Goal: Navigation & Orientation: Understand site structure

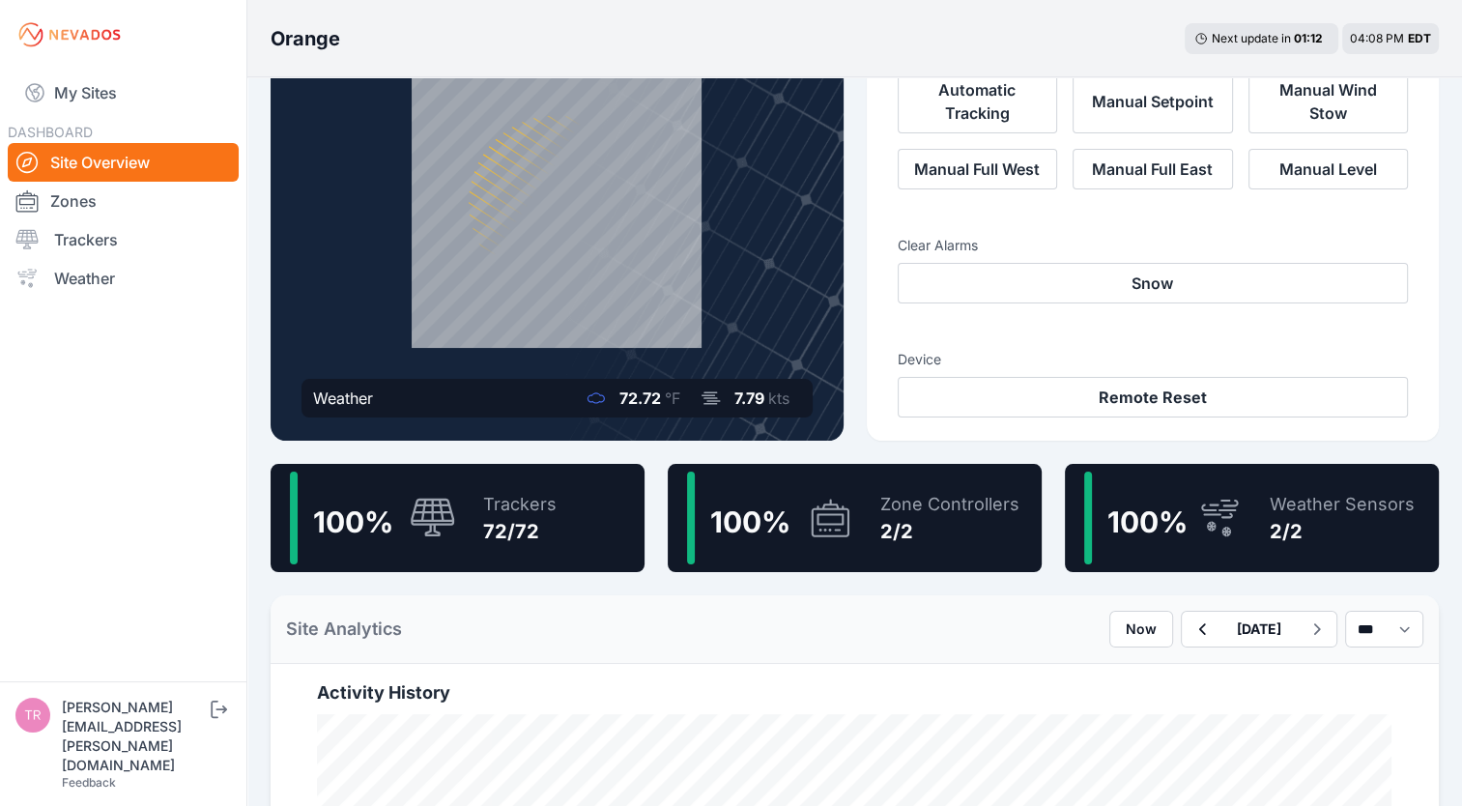
scroll to position [141, 0]
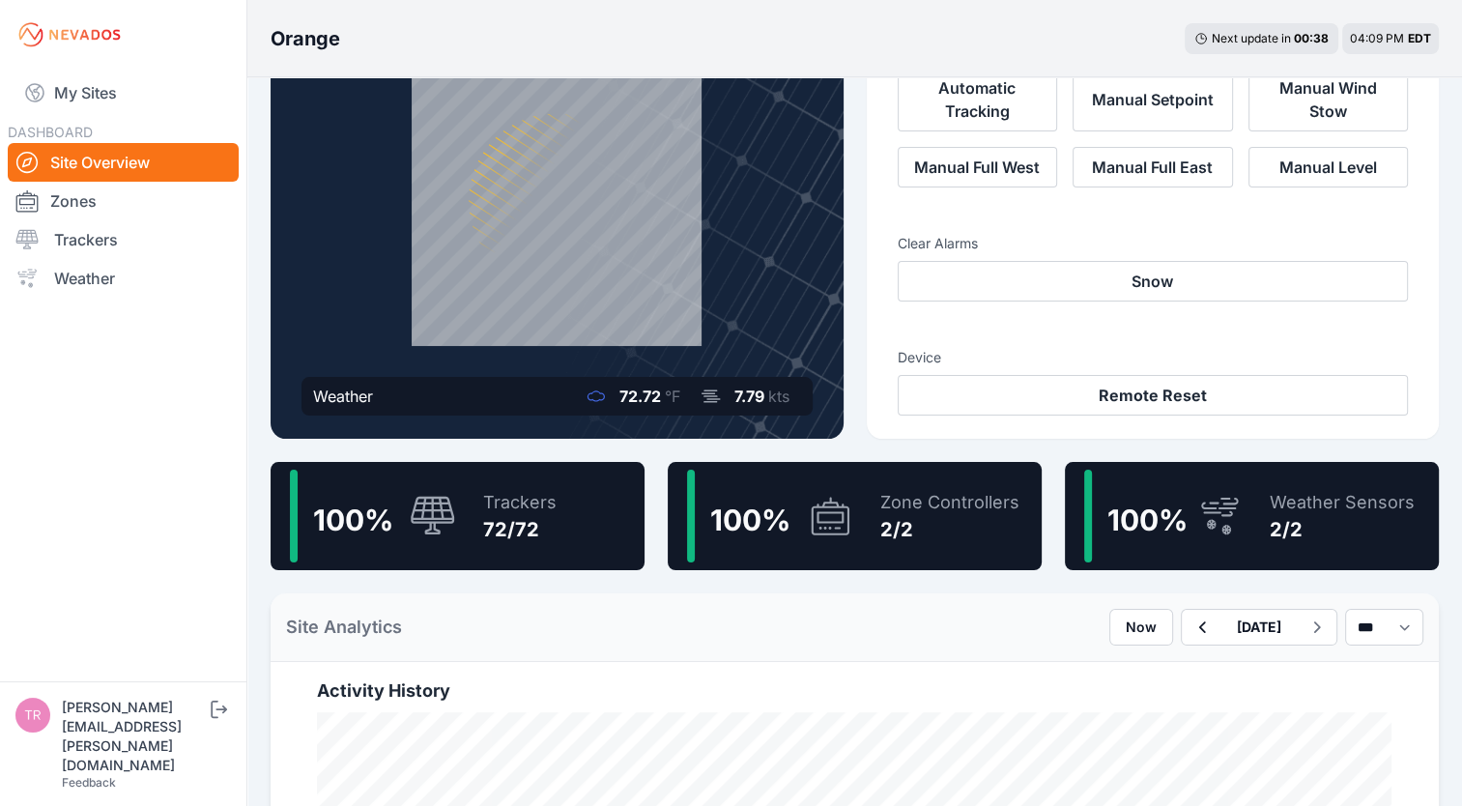
click at [875, 41] on div "Orange Next update in 00 : 38 04:09 PM EDT" at bounding box center [854, 38] width 1215 height 77
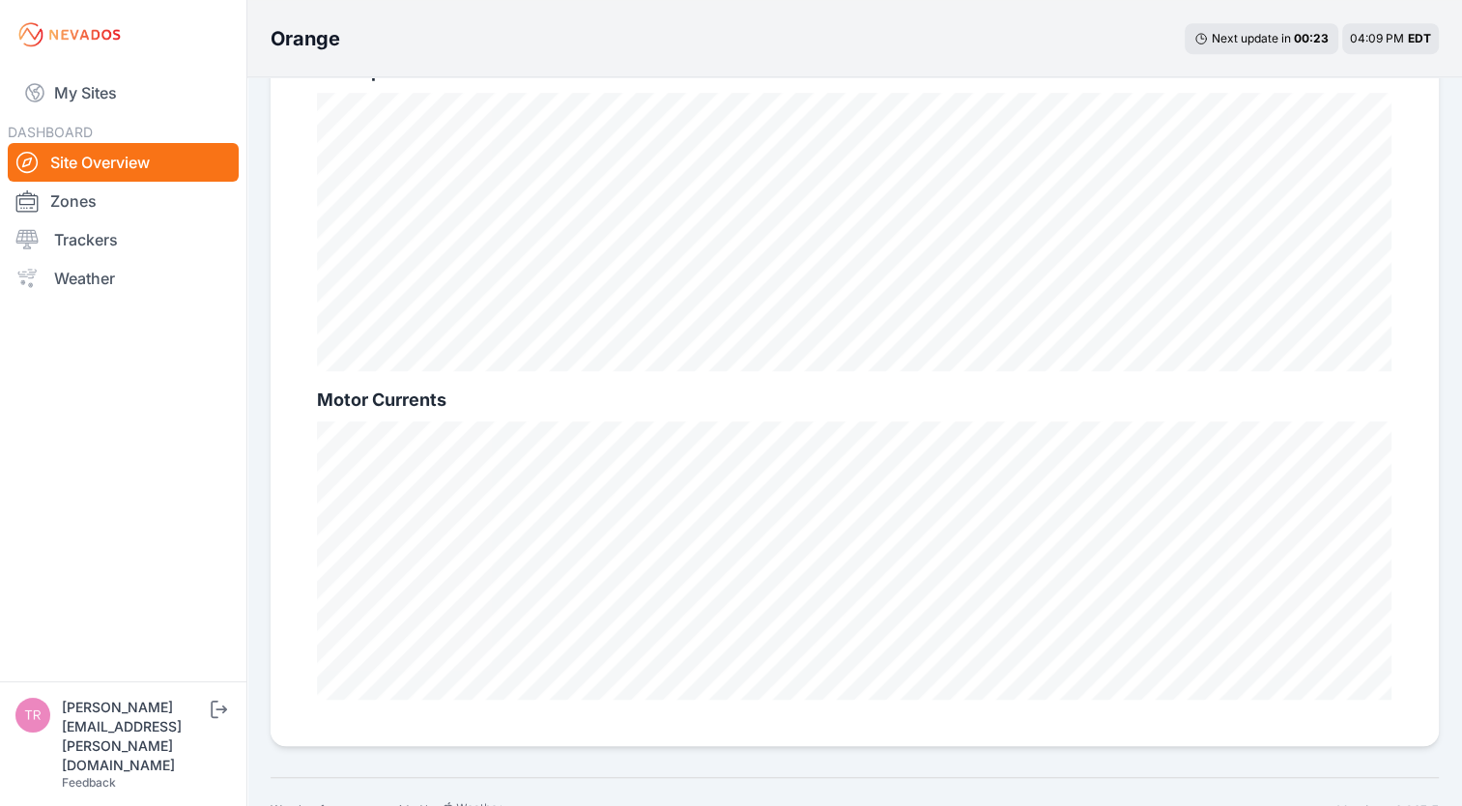
scroll to position [1330, 0]
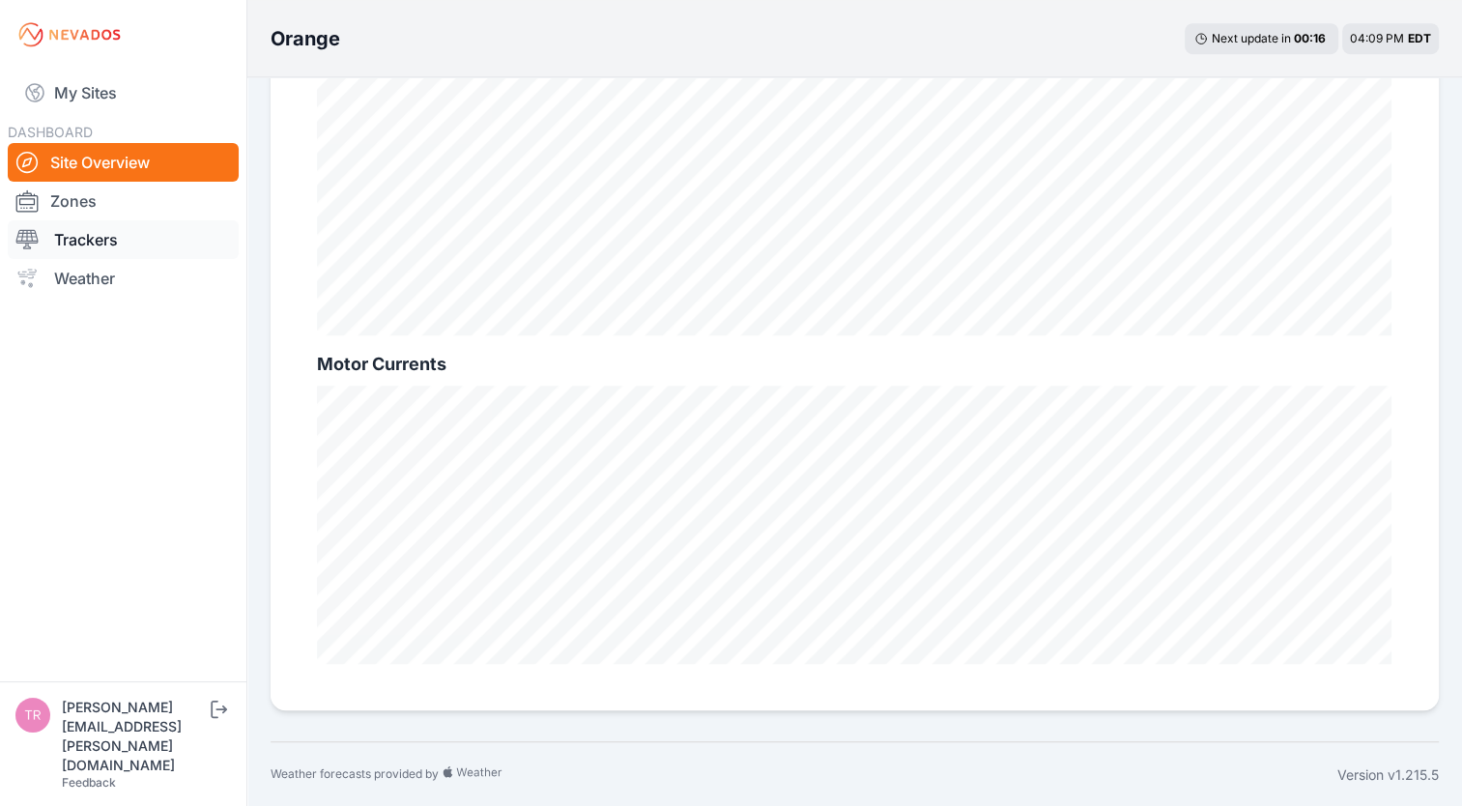
click at [94, 245] on link "Trackers" at bounding box center [123, 239] width 231 height 39
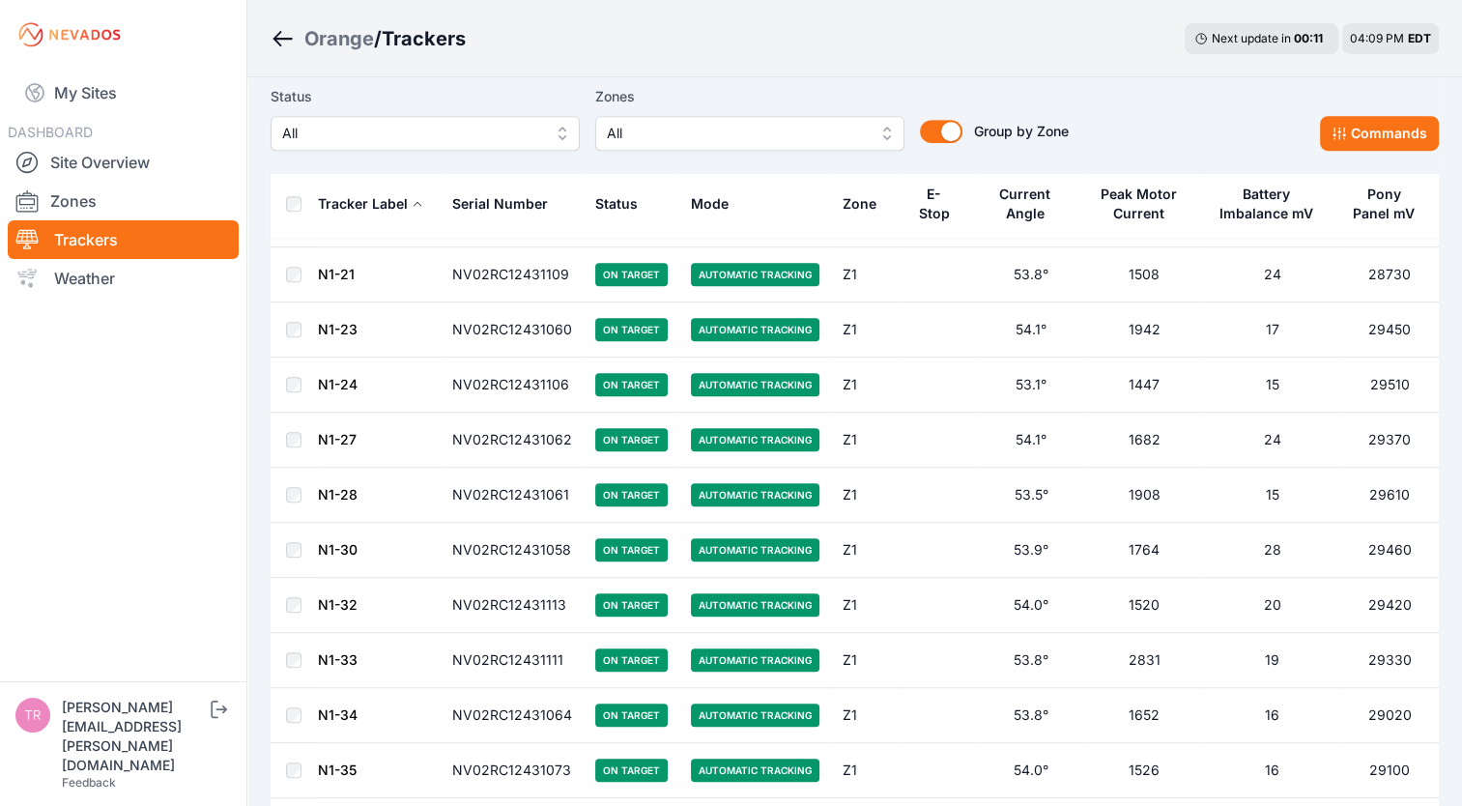
scroll to position [826, 0]
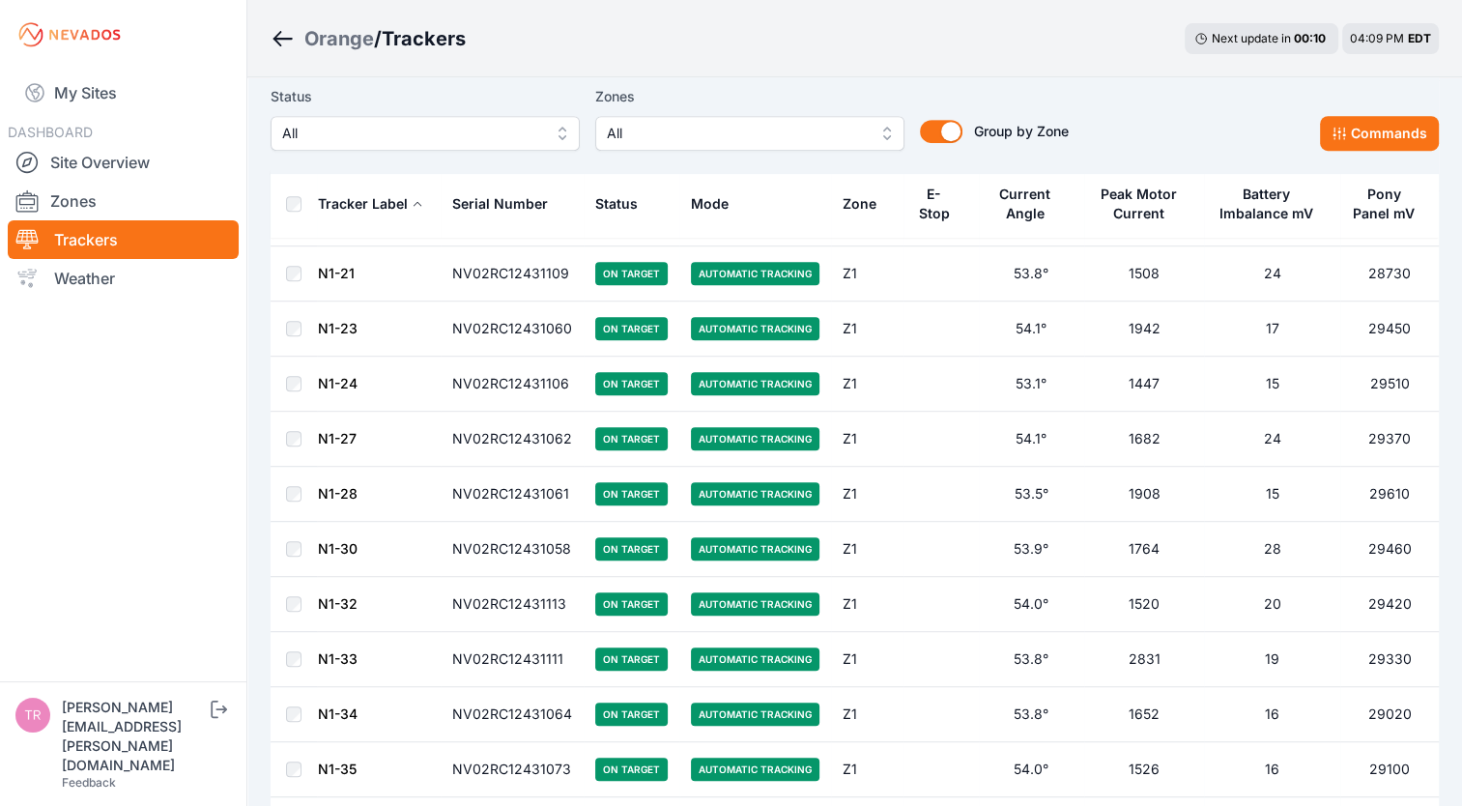
click at [611, 205] on div "Status" at bounding box center [616, 203] width 43 height 19
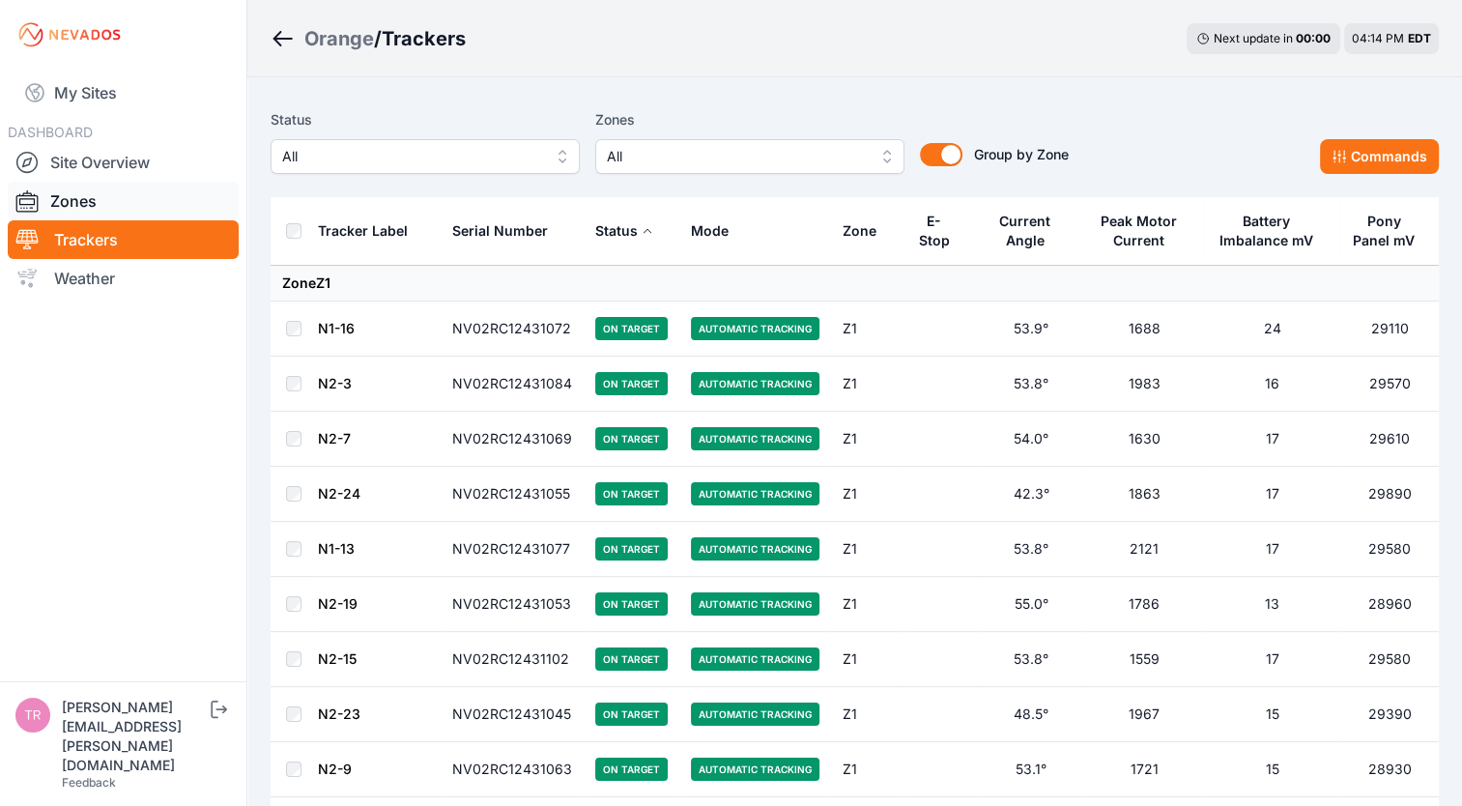
click at [124, 207] on link "Zones" at bounding box center [123, 201] width 231 height 39
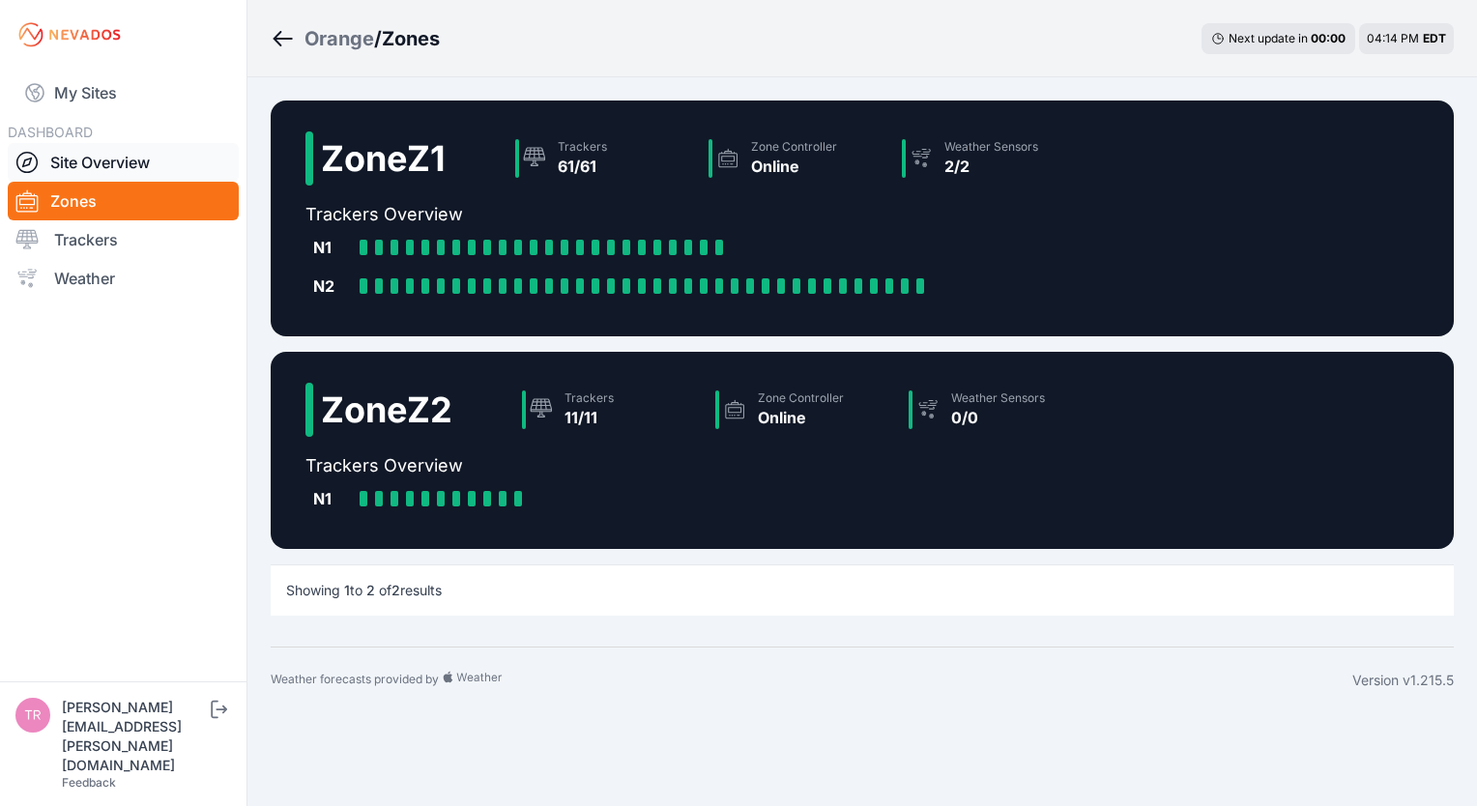
click at [123, 161] on link "Site Overview" at bounding box center [123, 162] width 231 height 39
